Goal: Transaction & Acquisition: Purchase product/service

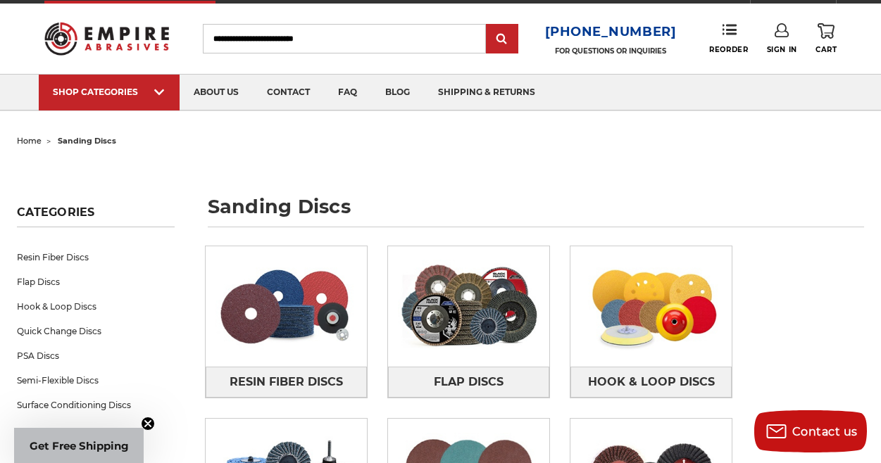
scroll to position [91, 0]
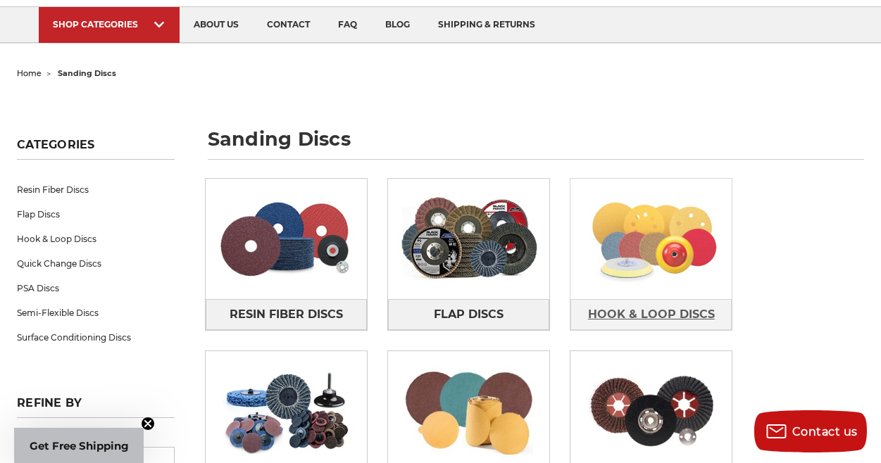
click at [664, 310] on span "Hook & Loop Discs" at bounding box center [651, 315] width 127 height 24
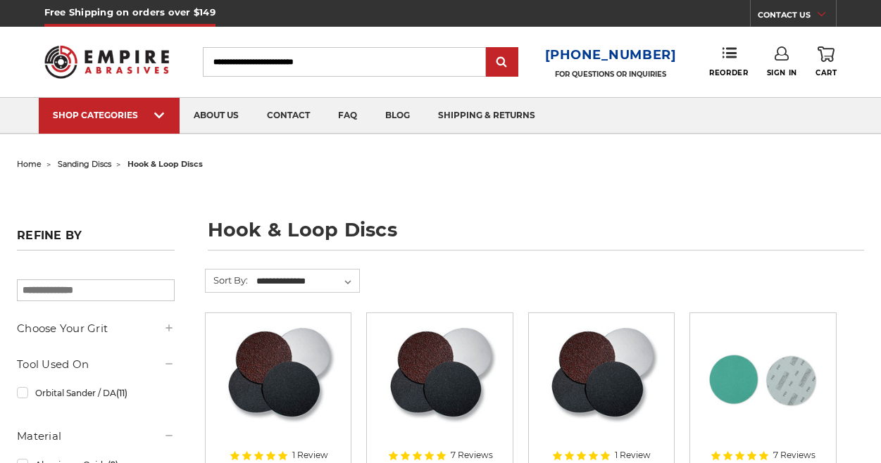
scroll to position [127, 0]
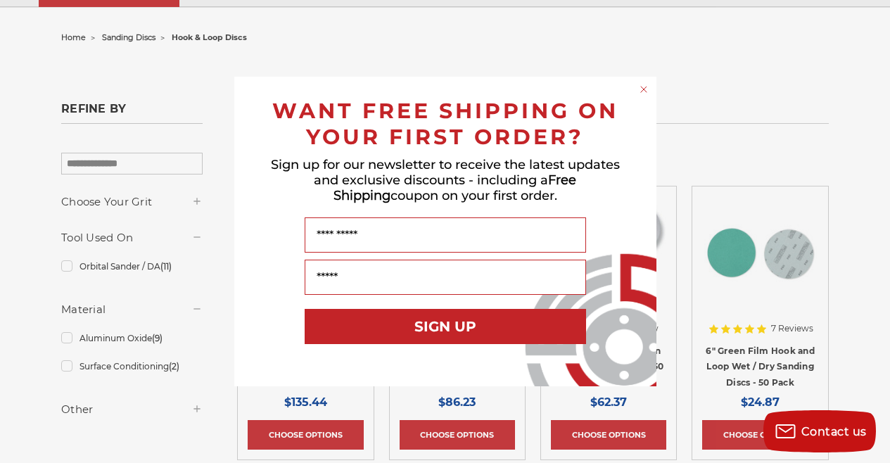
click at [640, 87] on circle "Close dialog" at bounding box center [643, 89] width 13 height 13
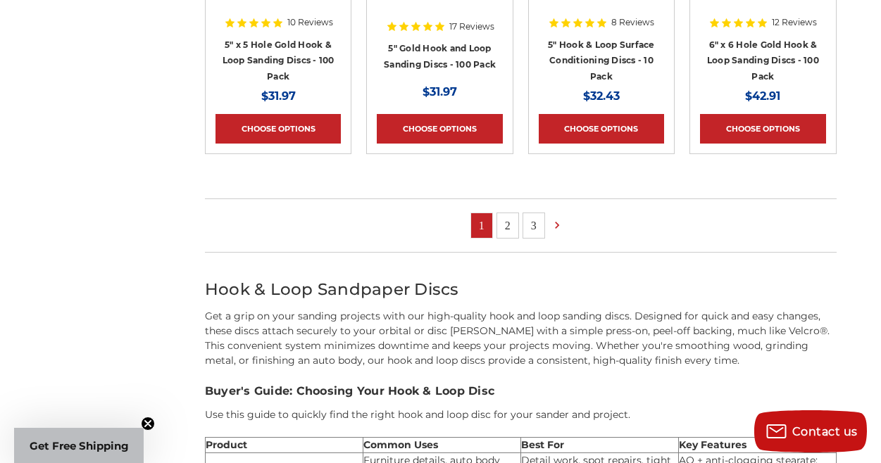
scroll to position [1112, 0]
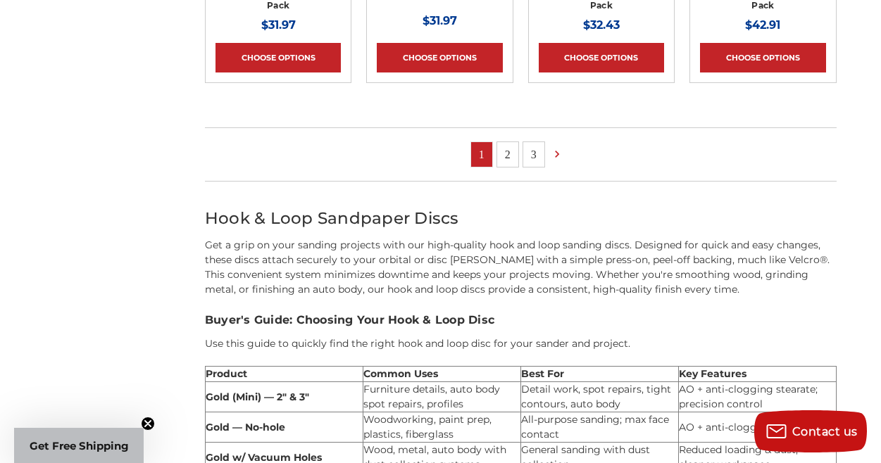
click at [511, 159] on link "2" at bounding box center [507, 154] width 21 height 25
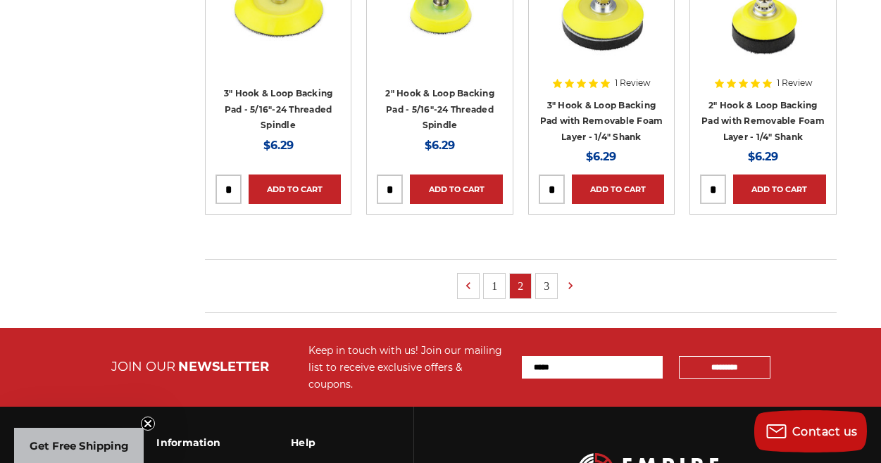
scroll to position [1086, 0]
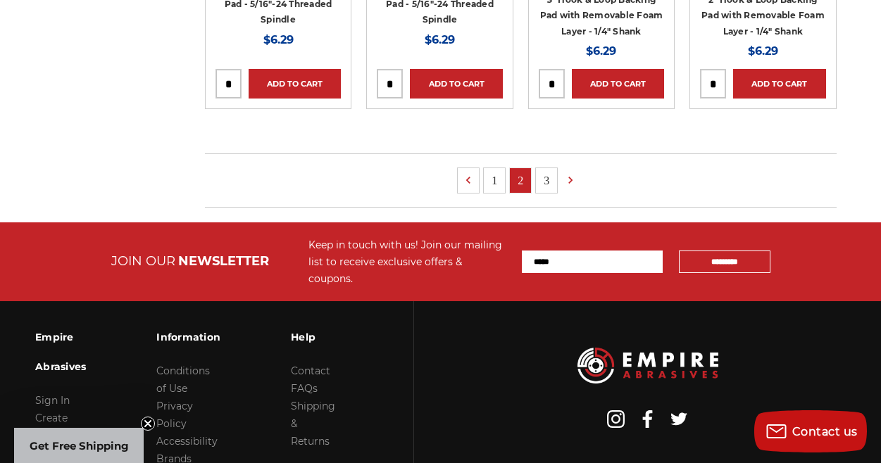
click at [550, 184] on link "3" at bounding box center [546, 180] width 21 height 25
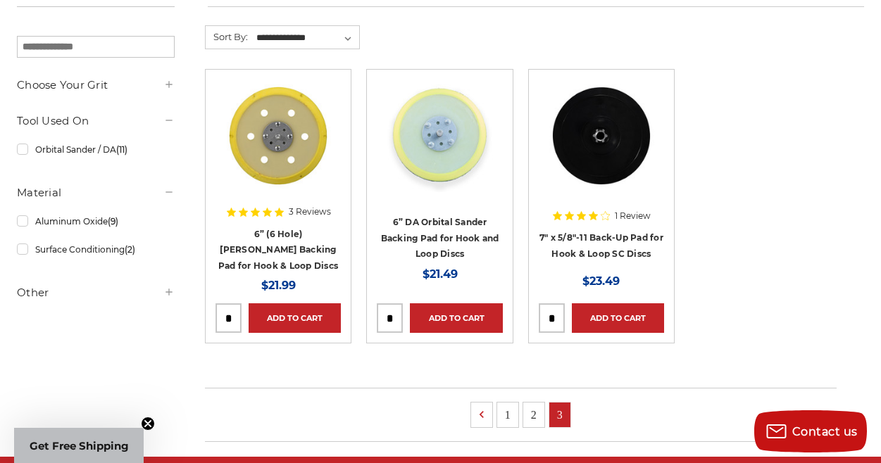
scroll to position [374, 0]
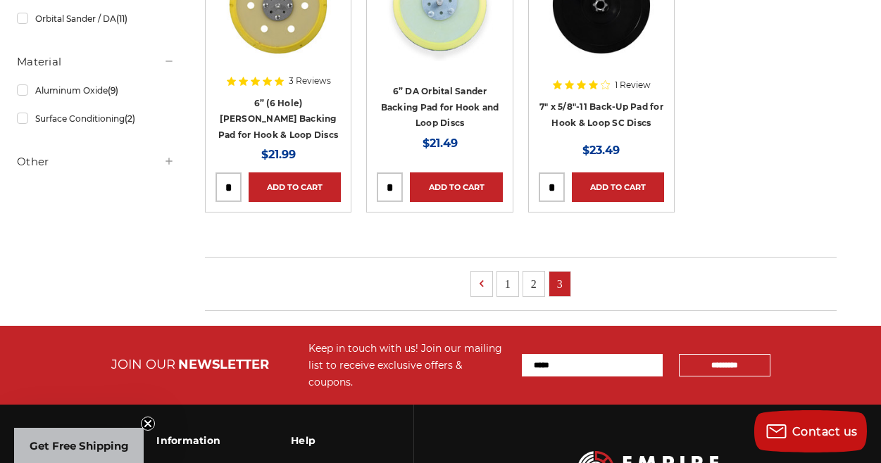
click at [539, 281] on link "2" at bounding box center [533, 284] width 21 height 25
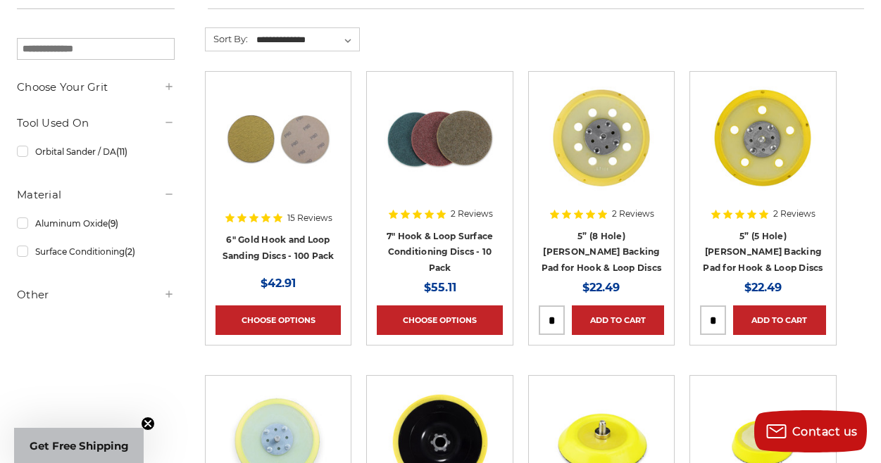
scroll to position [479, 0]
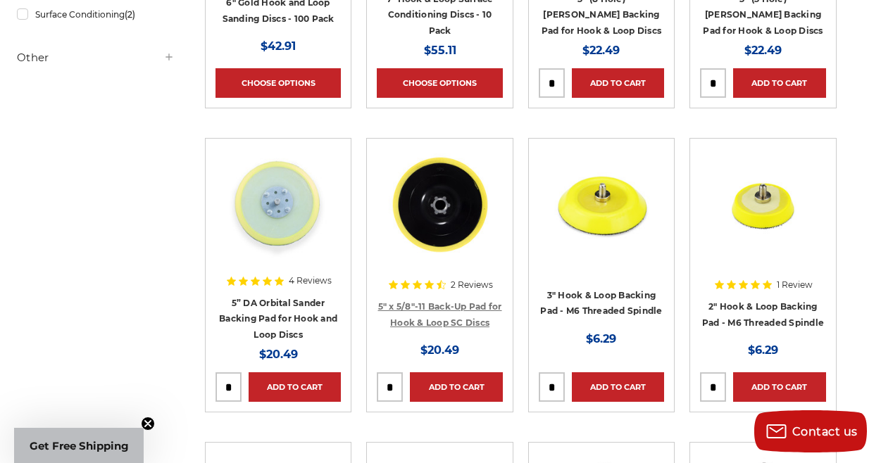
click at [441, 305] on link "5" x 5/8"-11 Back-Up Pad for Hook & Loop SC Discs" at bounding box center [440, 314] width 124 height 27
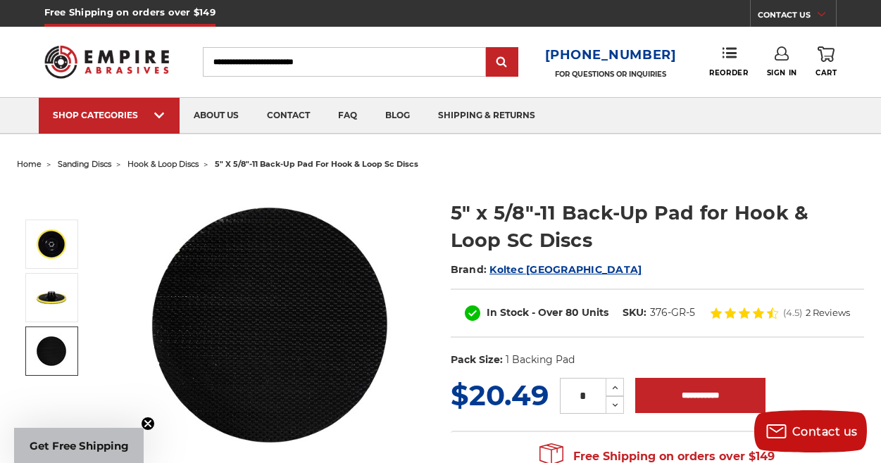
click at [61, 351] on img at bounding box center [51, 351] width 35 height 35
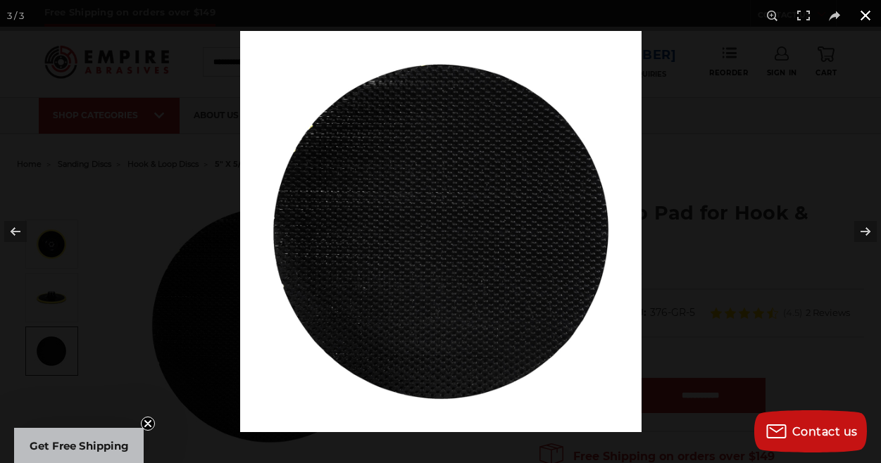
click at [783, 205] on div at bounding box center [680, 262] width 881 height 463
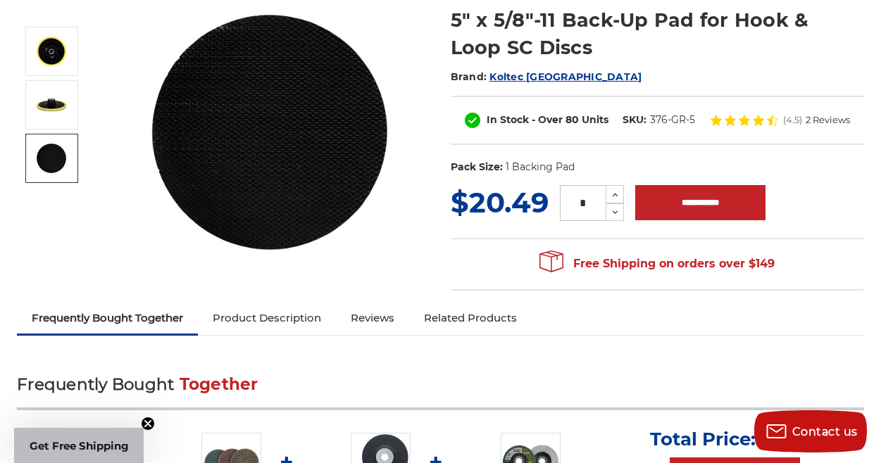
scroll to position [300, 0]
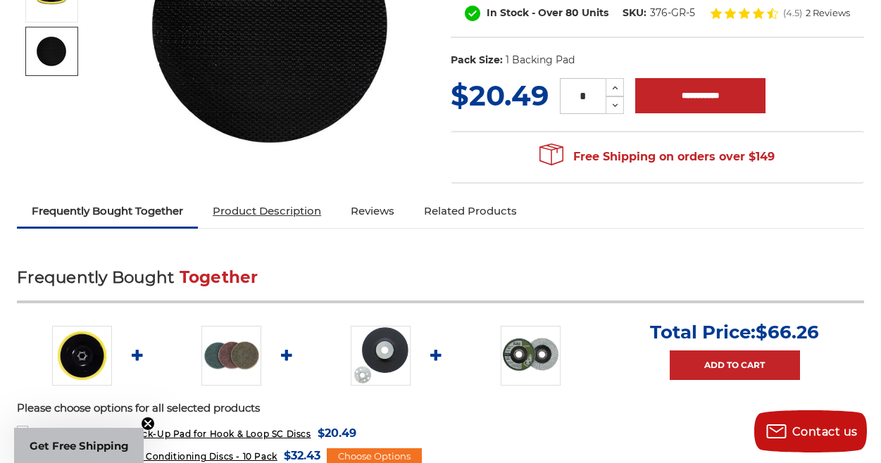
click at [287, 208] on link "Product Description" at bounding box center [267, 211] width 138 height 31
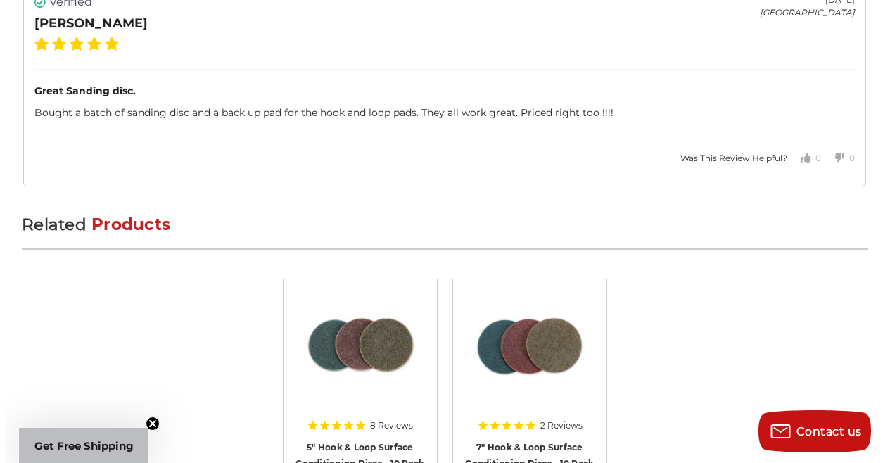
scroll to position [0, 0]
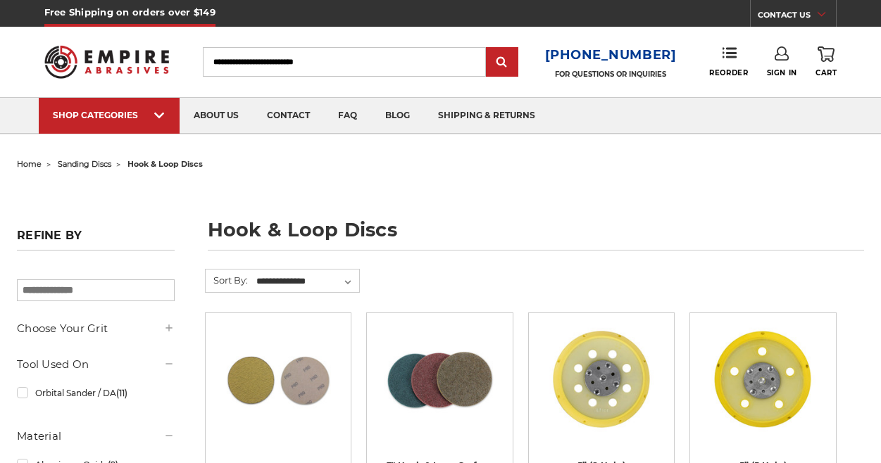
scroll to position [374, 0]
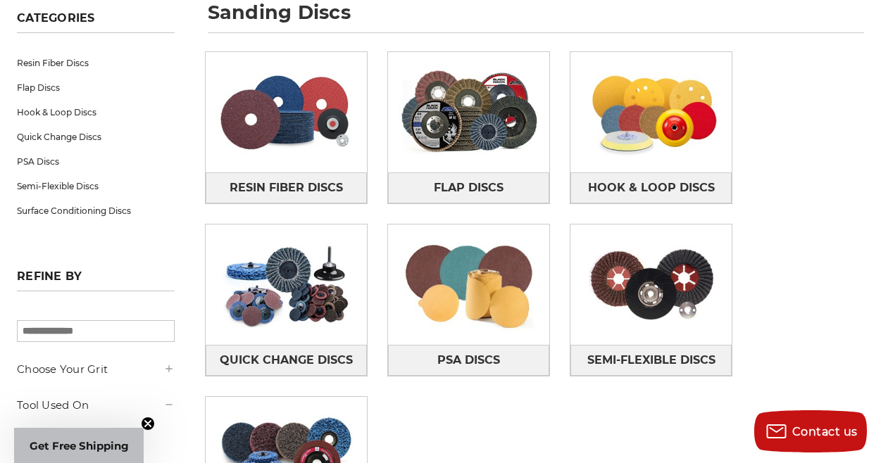
scroll to position [345, 0]
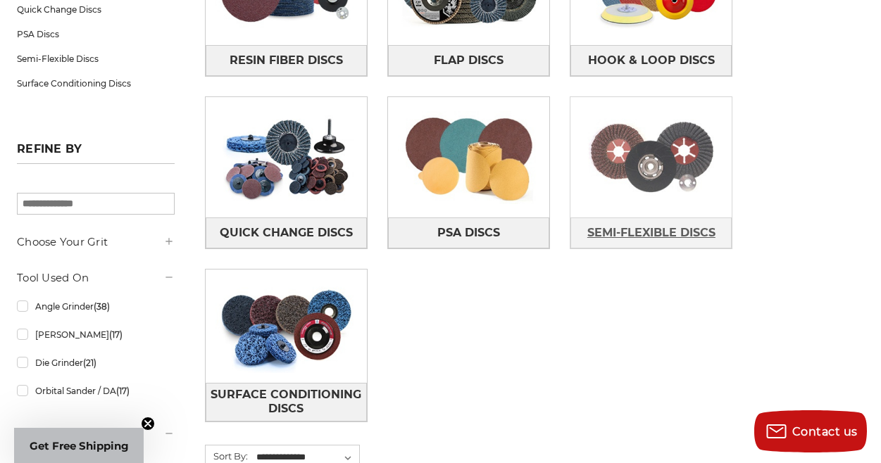
click at [655, 230] on span "Semi-Flexible Discs" at bounding box center [651, 233] width 128 height 24
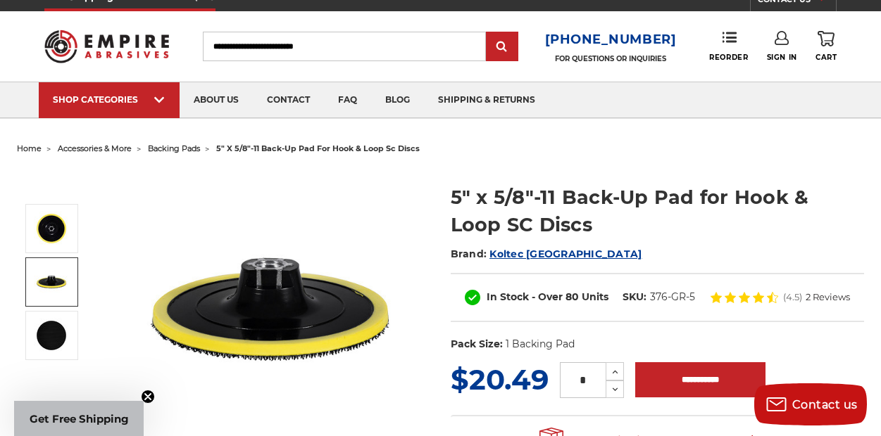
click at [54, 275] on img at bounding box center [51, 282] width 35 height 35
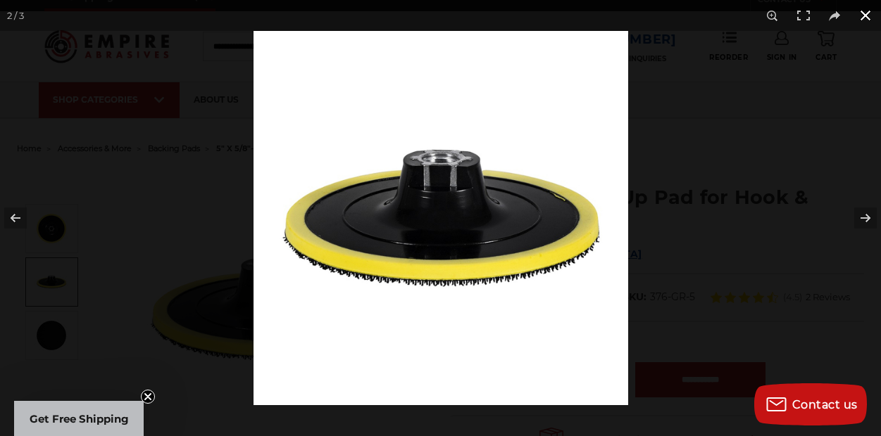
click at [863, 13] on button at bounding box center [865, 15] width 31 height 31
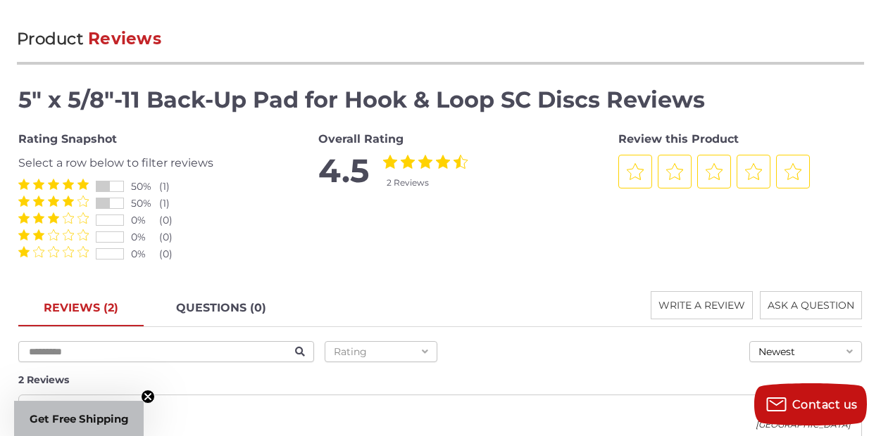
scroll to position [1026, 0]
